Goal: Task Accomplishment & Management: Use online tool/utility

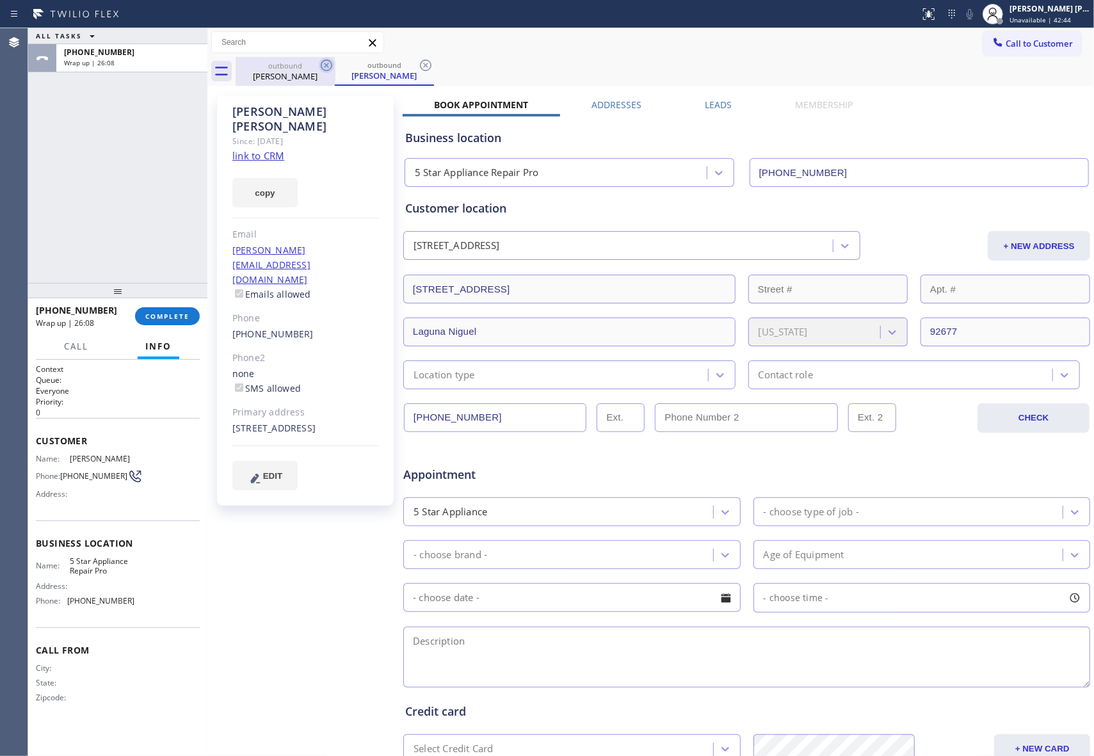
click at [332, 67] on icon at bounding box center [326, 65] width 15 height 15
click at [331, 64] on icon at bounding box center [327, 66] width 12 height 12
click at [335, 64] on div "outbound [PERSON_NAME]" at bounding box center [384, 71] width 99 height 29
click at [420, 64] on icon at bounding box center [426, 66] width 12 height 12
click at [331, 64] on div "outbound [PERSON_NAME] outbound [PERSON_NAME]" at bounding box center [665, 71] width 858 height 29
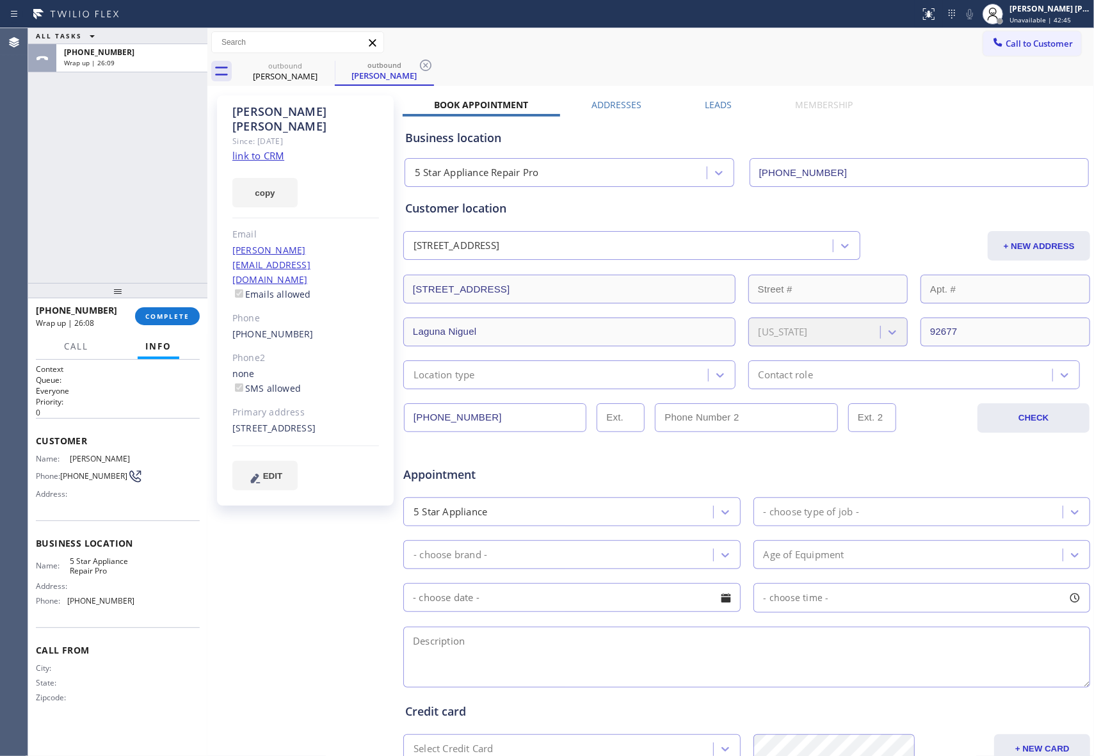
click at [305, 72] on div "outbound [PERSON_NAME] outbound [PERSON_NAME]" at bounding box center [665, 71] width 858 height 29
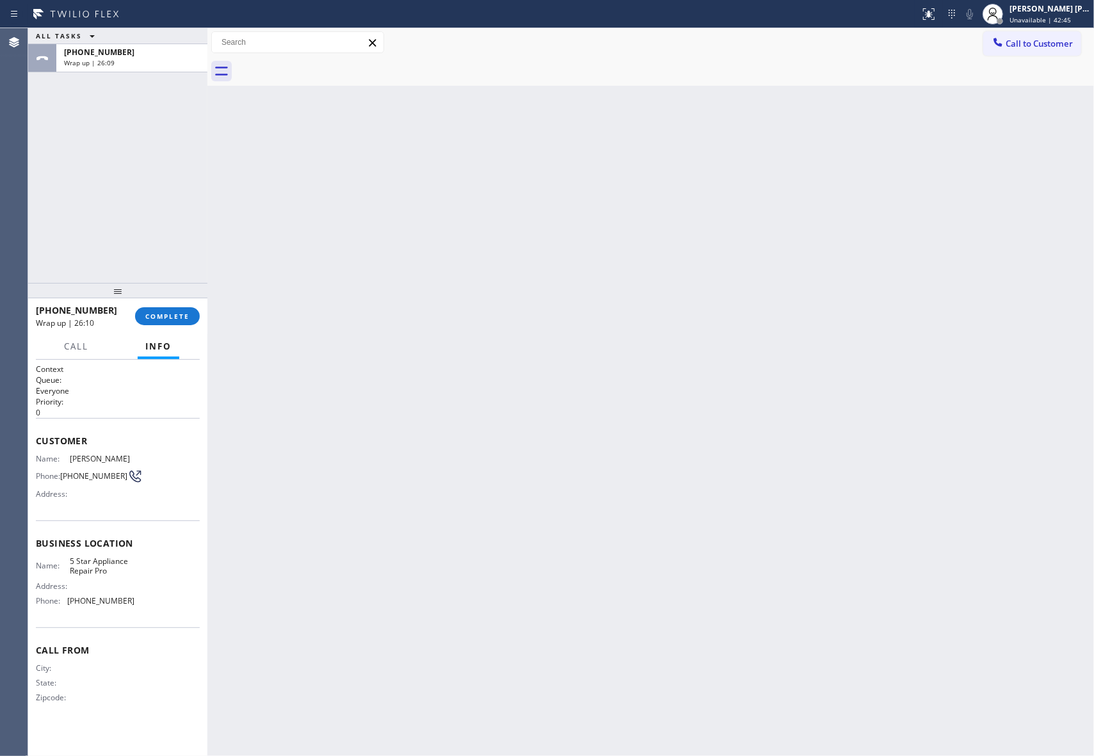
click at [305, 72] on div at bounding box center [665, 71] width 858 height 29
click at [174, 310] on button "COMPLETE" at bounding box center [167, 316] width 65 height 18
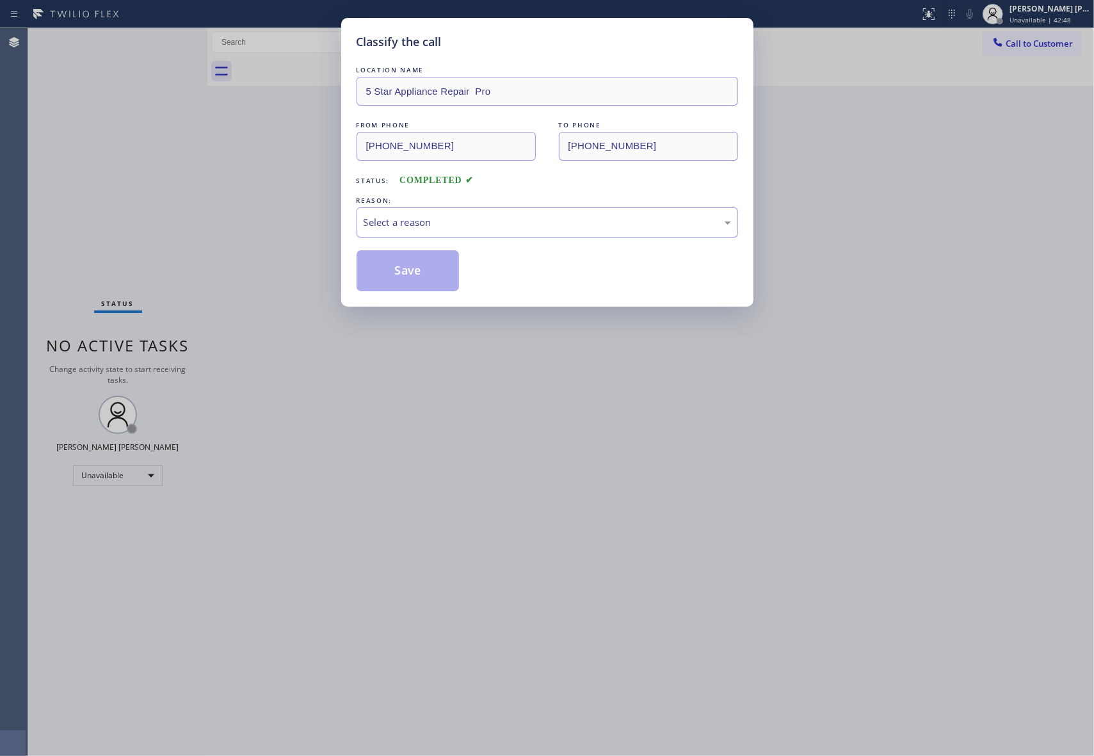
click at [464, 223] on div "Select a reason" at bounding box center [547, 222] width 367 height 15
click at [407, 271] on button "Save" at bounding box center [408, 270] width 103 height 41
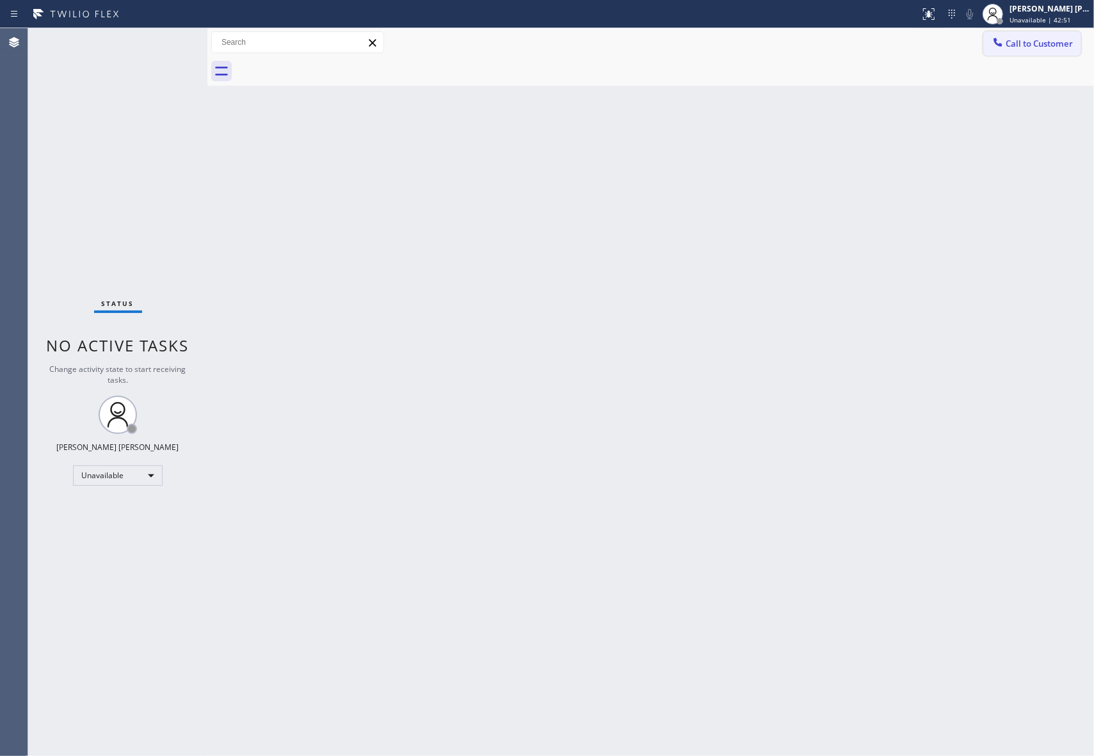
click at [1056, 49] on button "Call to Customer" at bounding box center [1032, 43] width 98 height 24
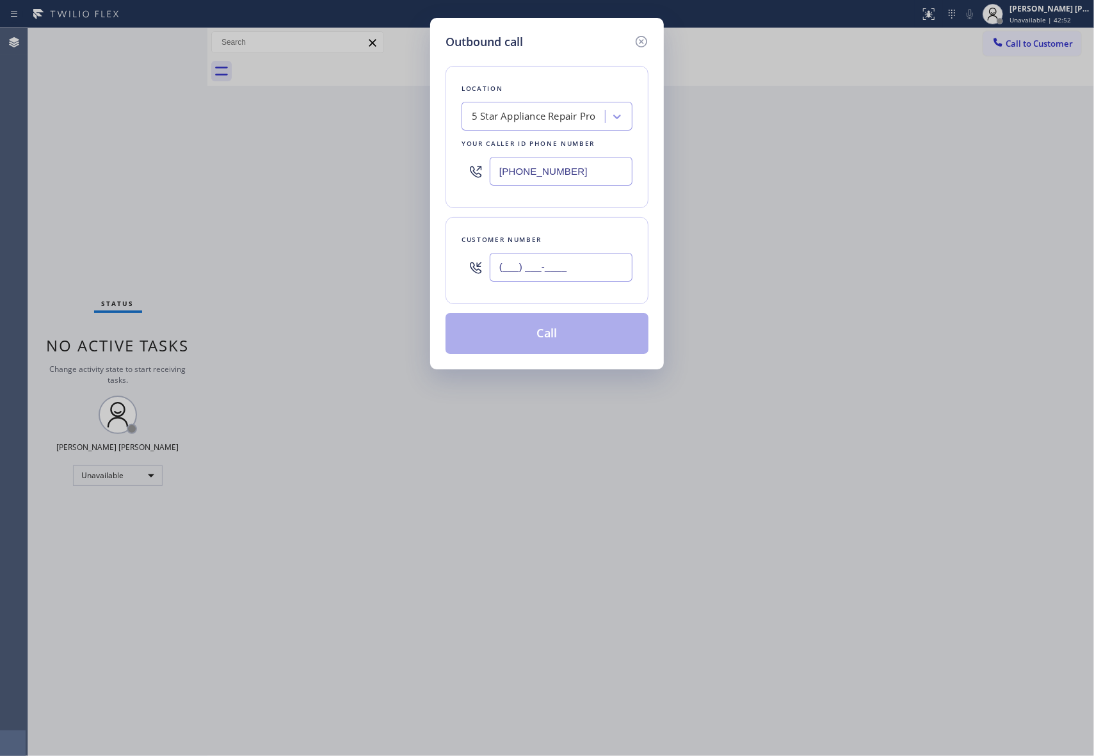
click at [568, 259] on input "(___) ___-____" at bounding box center [561, 267] width 143 height 29
drag, startPoint x: 592, startPoint y: 270, endPoint x: 403, endPoint y: 242, distance: 191.6
click at [403, 242] on div "Outbound call Location 5 Star Appliance Repair Pro Your caller id phone number …" at bounding box center [547, 378] width 1094 height 756
paste input "310) 907-6387"
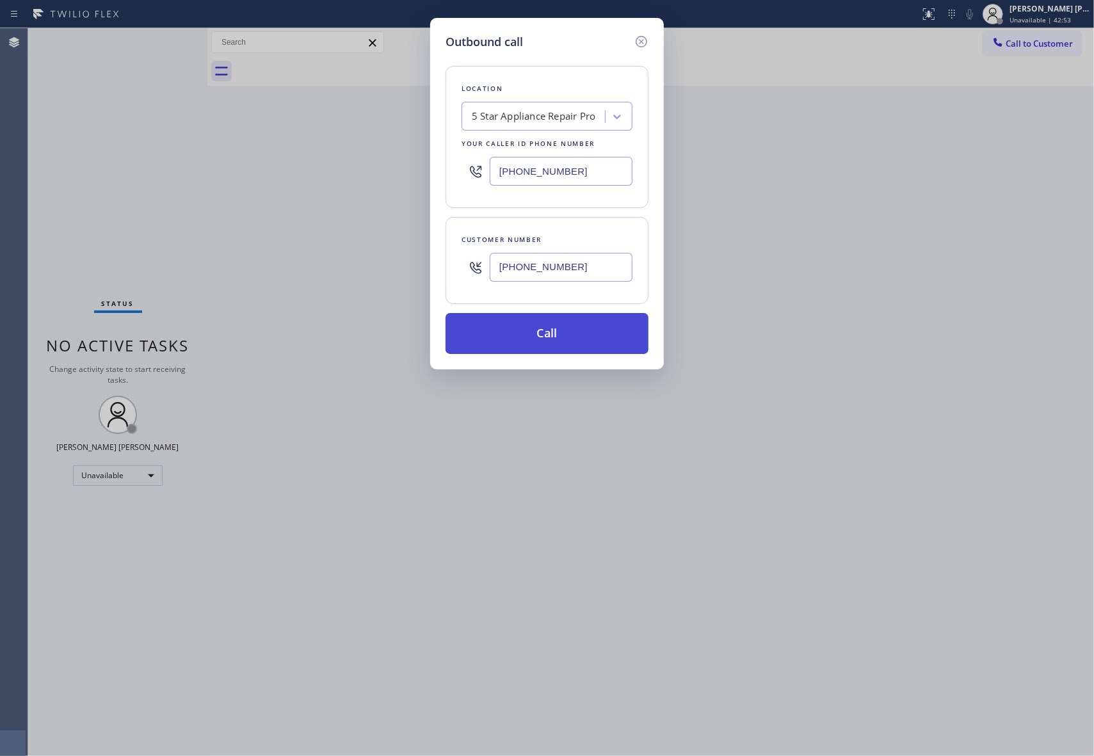
type input "[PHONE_NUMBER]"
click at [551, 339] on button "Call" at bounding box center [547, 333] width 203 height 41
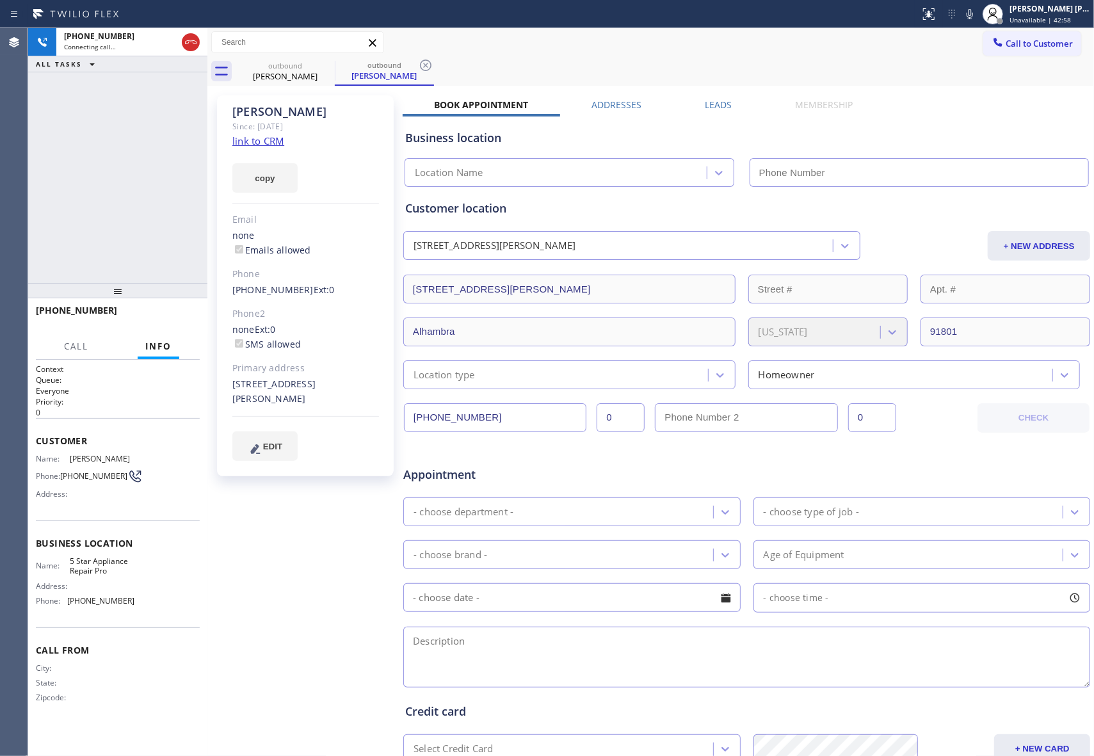
type input "[PHONE_NUMBER]"
click at [79, 338] on button "Call" at bounding box center [76, 346] width 40 height 25
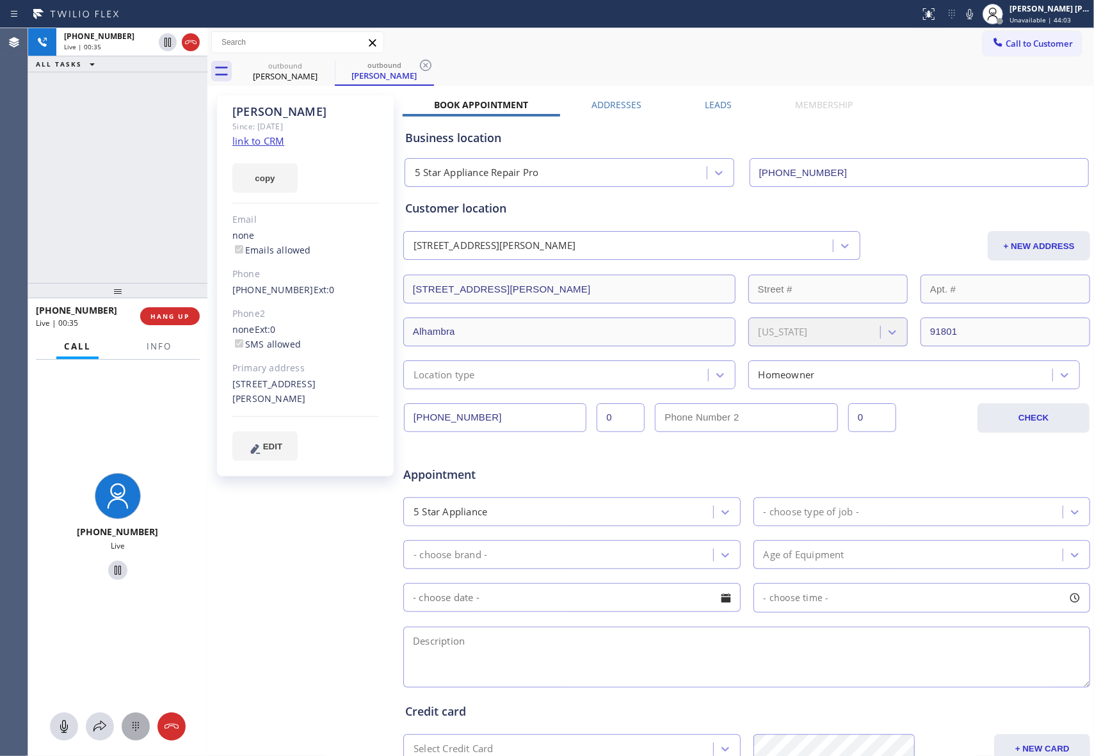
click at [133, 727] on icon at bounding box center [135, 726] width 15 height 15
click at [122, 479] on div "2 ABC" at bounding box center [116, 489] width 53 height 36
click at [713, 106] on label "Leads" at bounding box center [718, 105] width 27 height 12
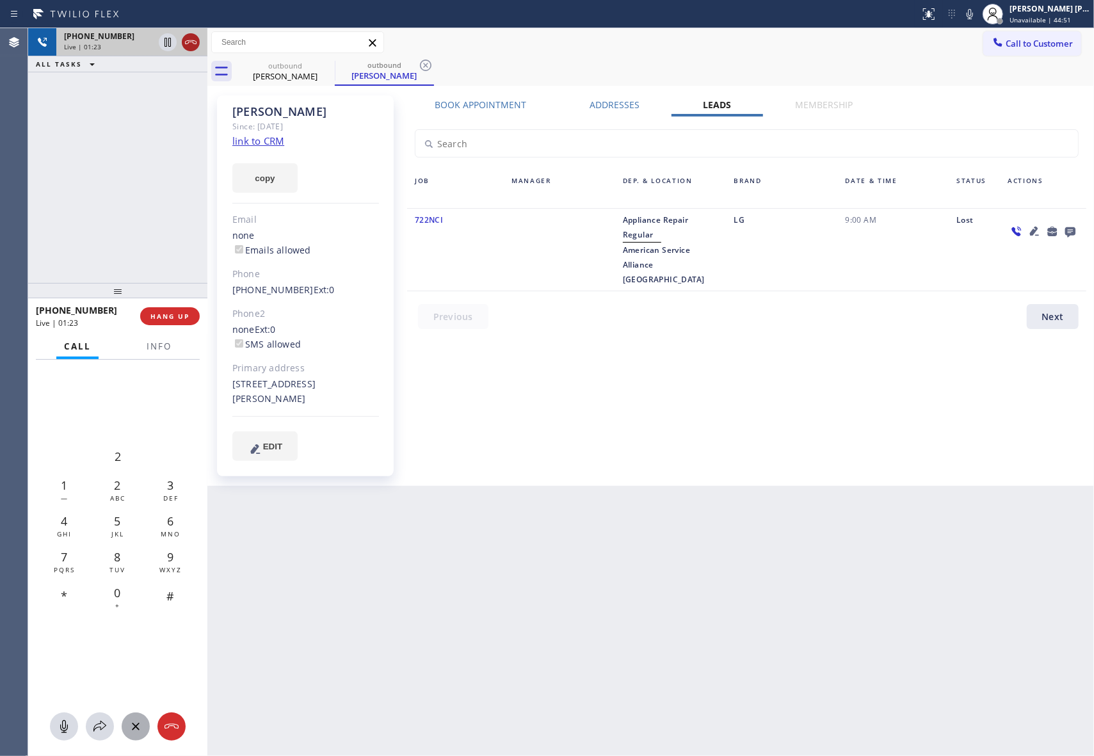
click at [195, 41] on icon at bounding box center [191, 42] width 12 height 4
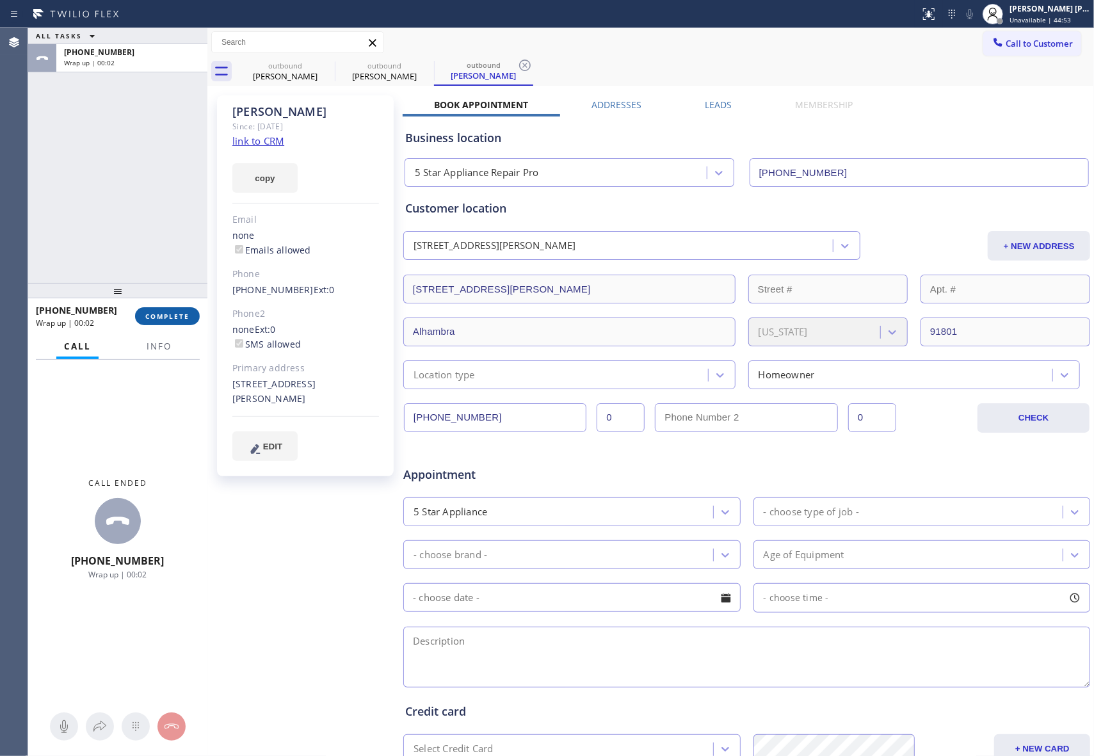
type input "[PHONE_NUMBER]"
click at [186, 318] on span "COMPLETE" at bounding box center [167, 316] width 44 height 9
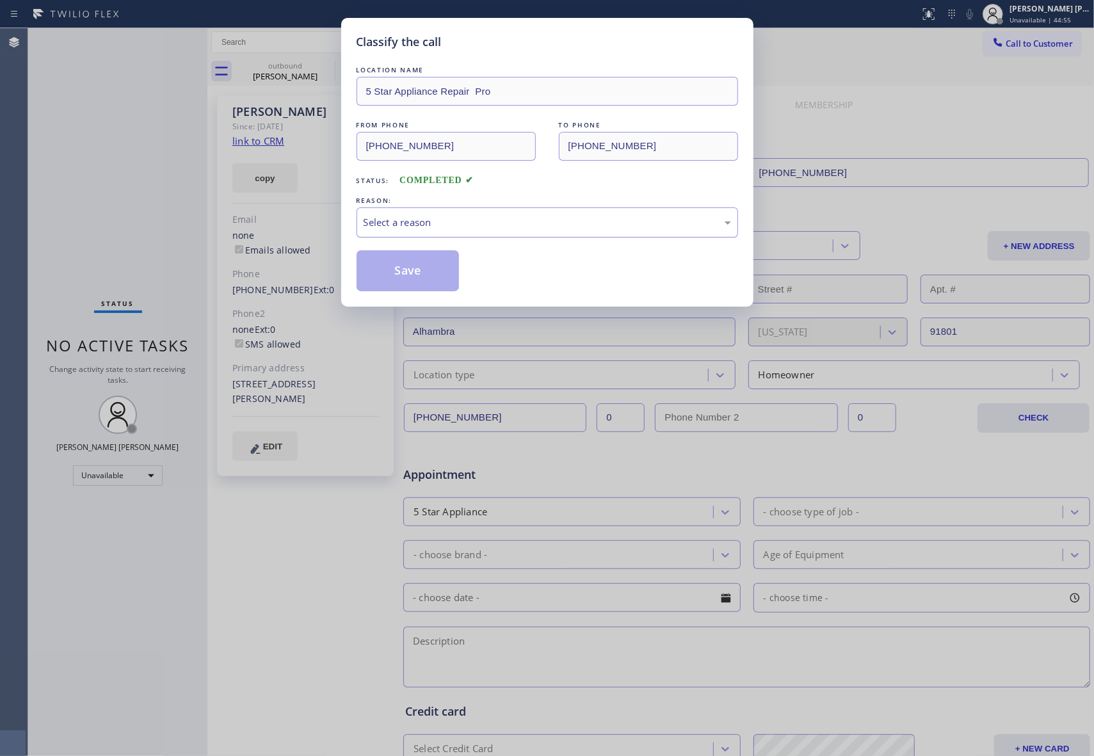
click at [510, 216] on div "Select a reason" at bounding box center [547, 222] width 367 height 15
click at [388, 268] on button "Save" at bounding box center [408, 270] width 103 height 41
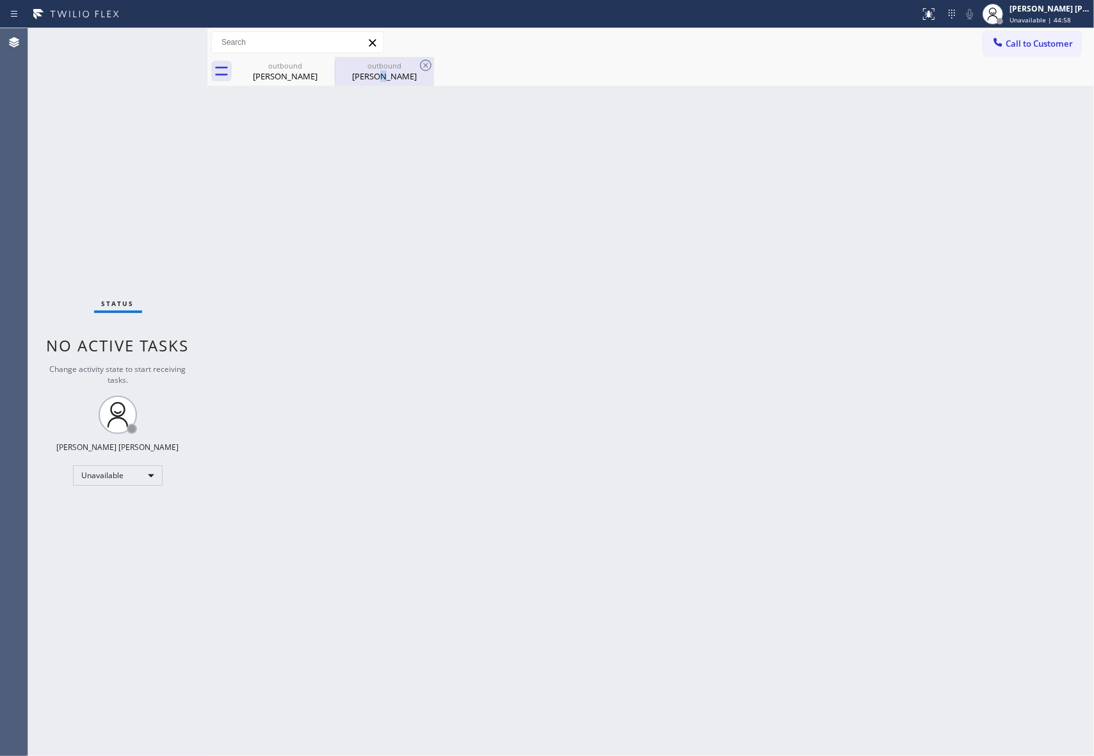
drag, startPoint x: 396, startPoint y: 77, endPoint x: 405, endPoint y: 77, distance: 9.0
click at [403, 77] on div "[PERSON_NAME]" at bounding box center [384, 76] width 97 height 12
click at [405, 77] on div "[PERSON_NAME]" at bounding box center [384, 76] width 97 height 12
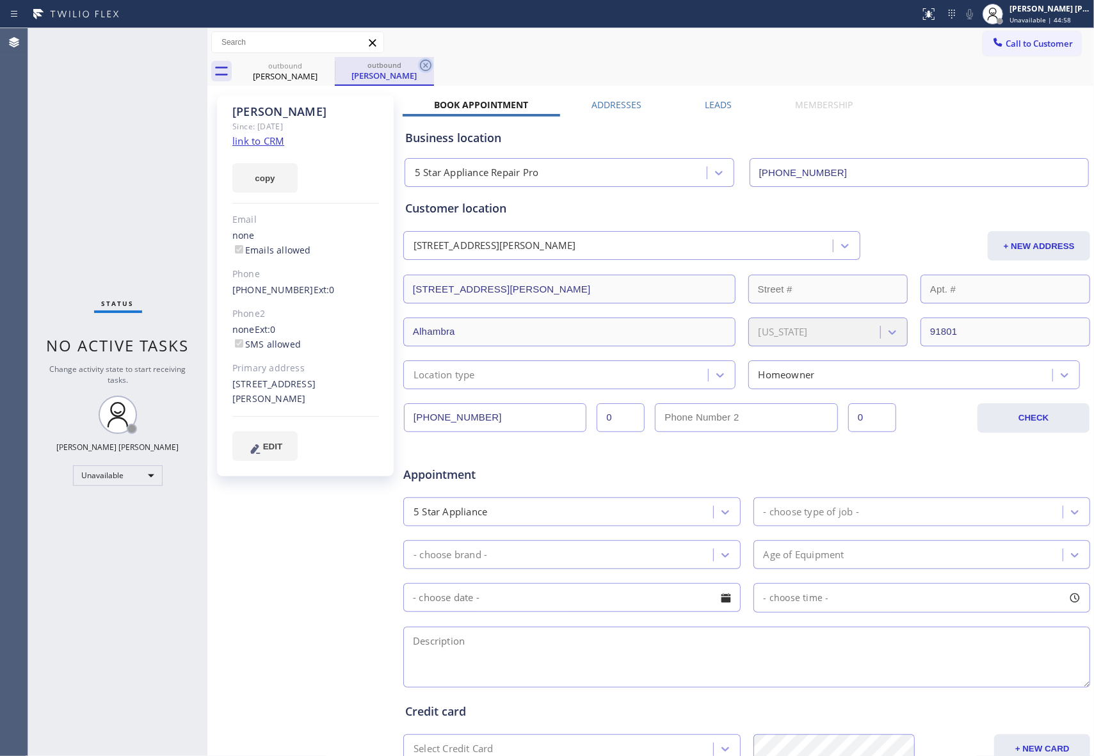
click at [426, 63] on icon at bounding box center [425, 65] width 15 height 15
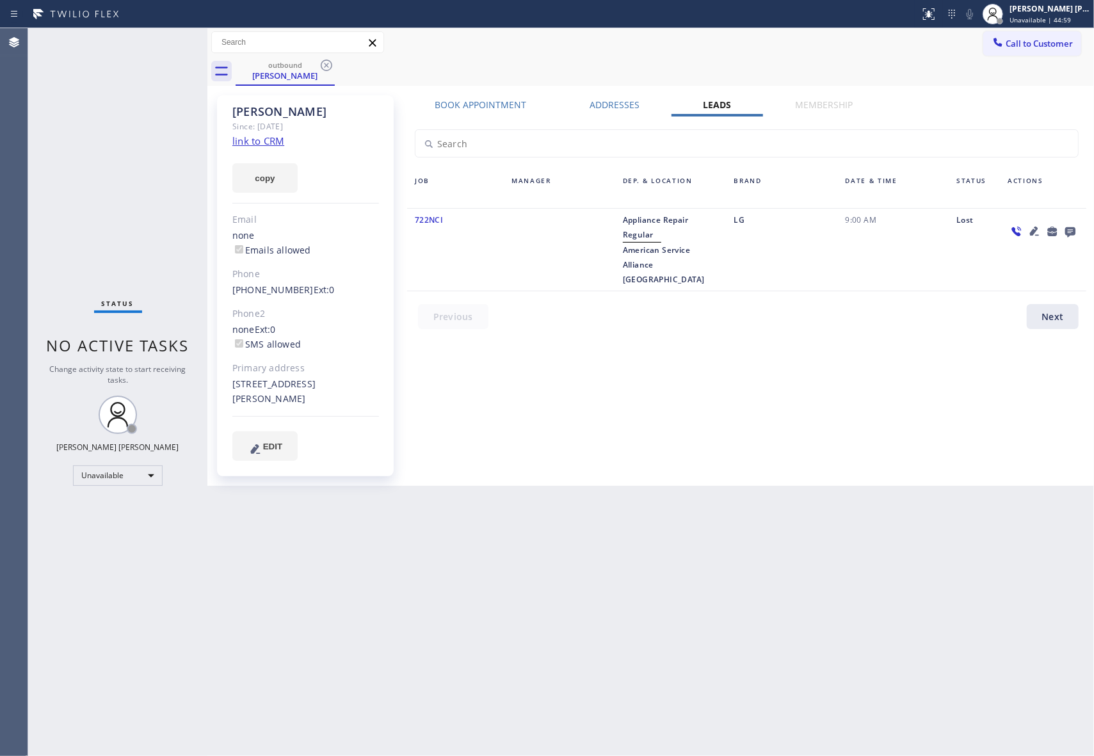
click at [426, 63] on div "outbound [PERSON_NAME]" at bounding box center [665, 71] width 858 height 29
drag, startPoint x: 314, startPoint y: 63, endPoint x: 334, endPoint y: 60, distance: 20.6
click at [316, 63] on div "outbound" at bounding box center [285, 65] width 97 height 10
click at [334, 60] on div "outbound [PERSON_NAME]" at bounding box center [285, 71] width 99 height 29
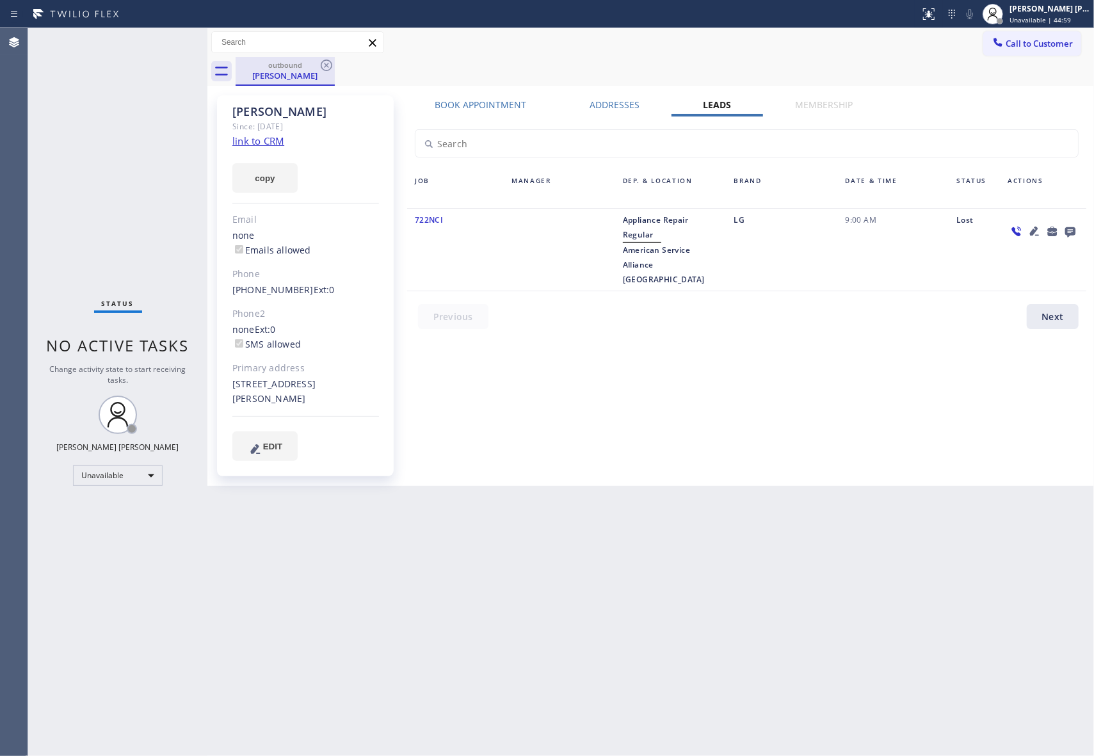
click at [334, 60] on div "outbound [PERSON_NAME]" at bounding box center [285, 71] width 99 height 29
click at [328, 65] on icon at bounding box center [326, 65] width 15 height 15
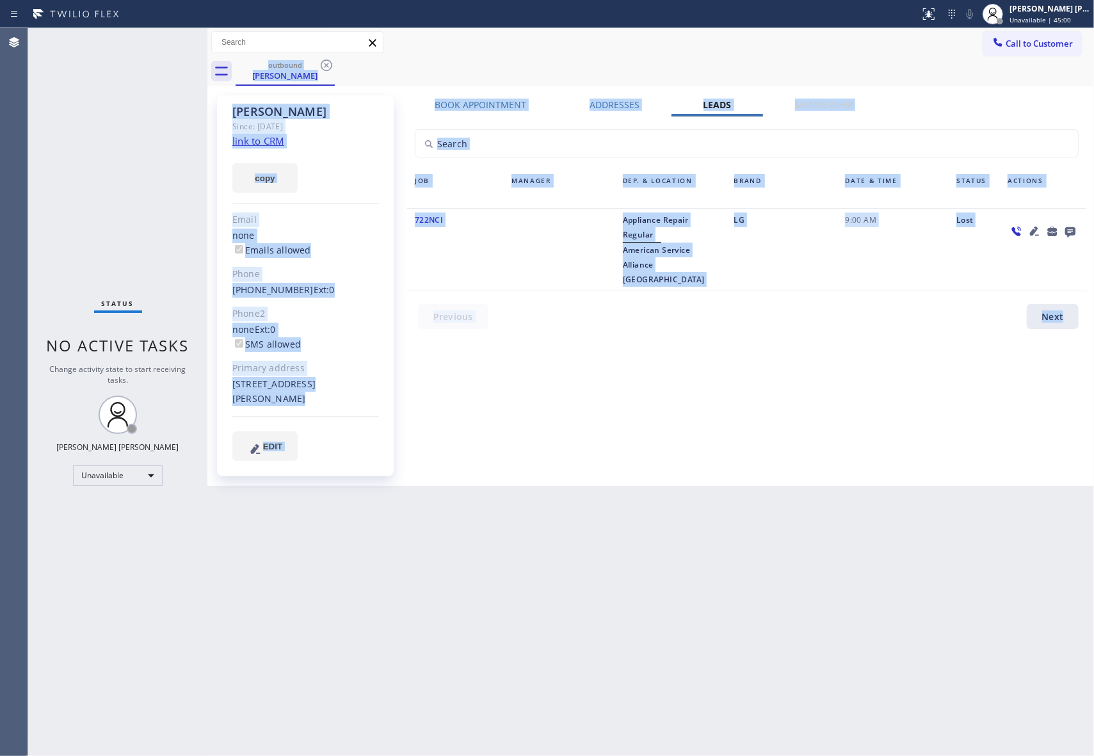
click at [328, 65] on div "outbound [PERSON_NAME]" at bounding box center [665, 71] width 858 height 29
